Goal: Transaction & Acquisition: Purchase product/service

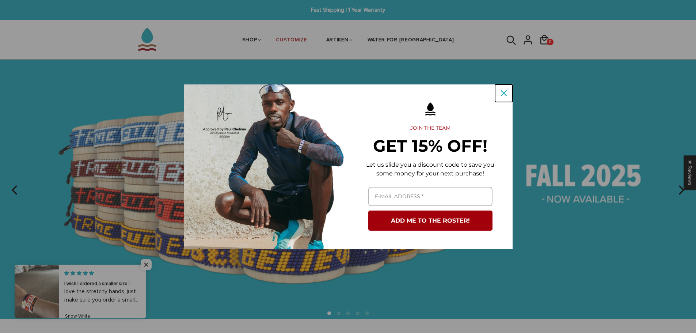
click at [501, 93] on icon "close icon" at bounding box center [504, 93] width 6 height 6
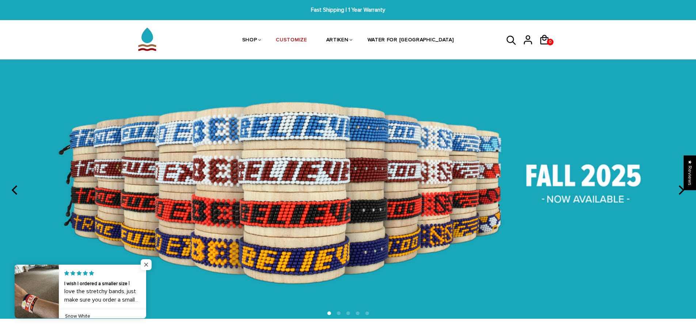
click at [143, 263] on span "Close popup widget" at bounding box center [146, 264] width 11 height 11
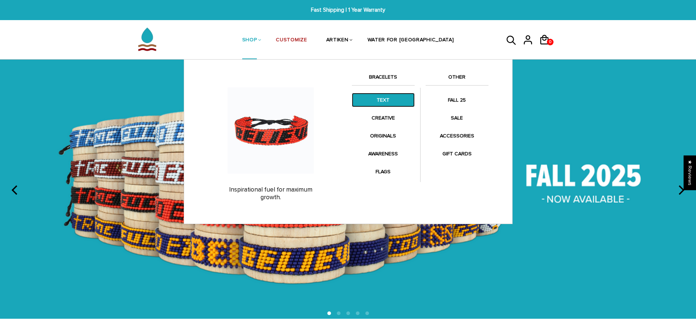
click at [384, 105] on link "TEXT" at bounding box center [383, 100] width 63 height 14
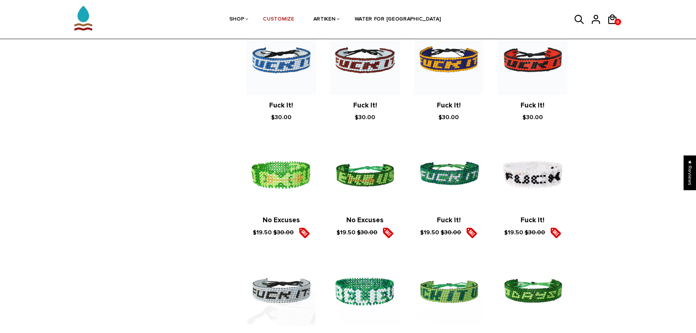
scroll to position [750, 0]
click at [446, 219] on link "Fuck It!" at bounding box center [449, 219] width 24 height 8
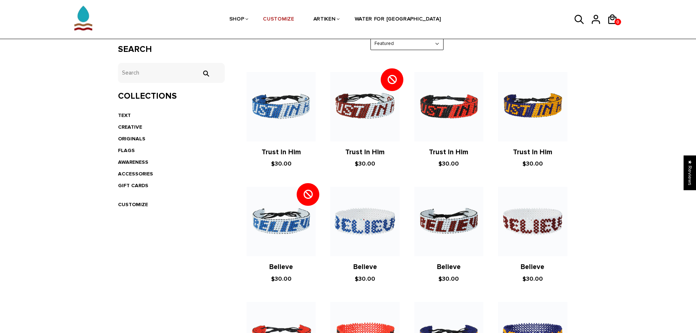
scroll to position [130, 0]
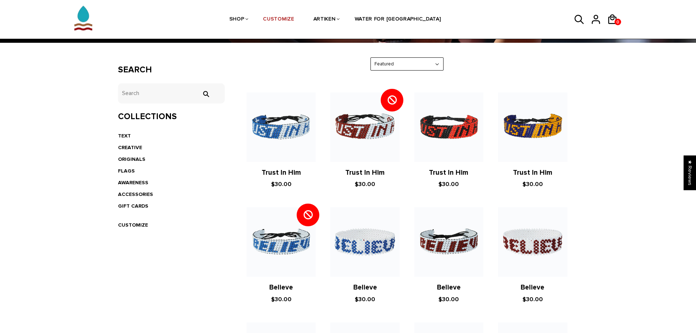
scroll to position [110, 0]
